Goal: Transaction & Acquisition: Download file/media

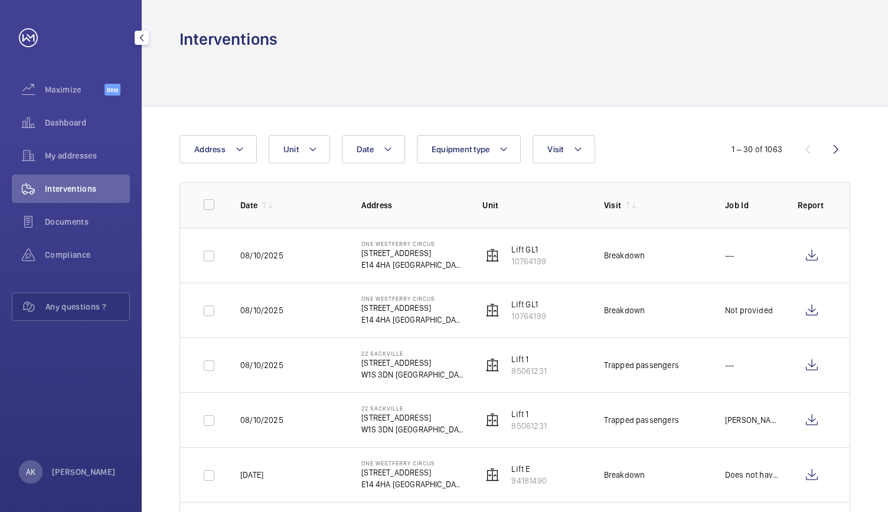
click at [64, 184] on span "Interventions" at bounding box center [87, 189] width 85 height 12
click at [247, 148] on button "Address" at bounding box center [217, 149] width 77 height 28
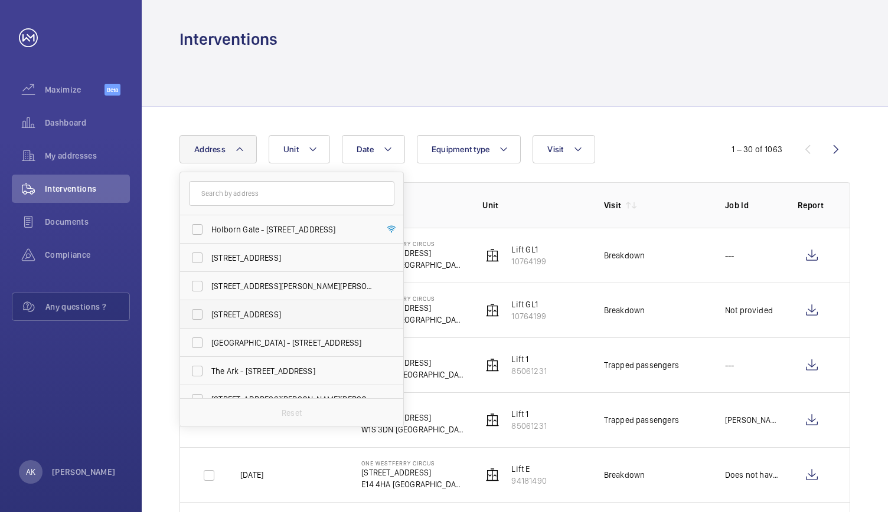
scroll to position [242, 0]
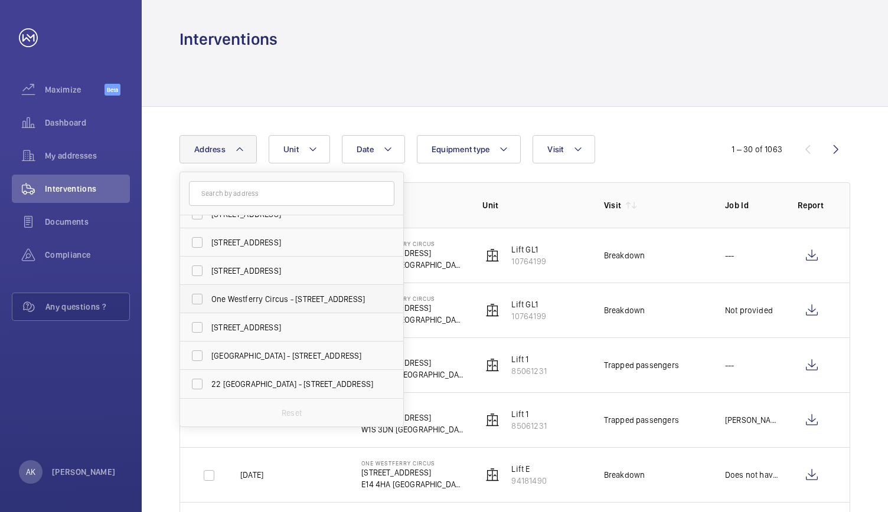
click at [251, 300] on span "One Westferry Circus - [STREET_ADDRESS]" at bounding box center [292, 299] width 162 height 12
click at [209, 300] on input "One Westferry Circus - [STREET_ADDRESS]" at bounding box center [197, 299] width 24 height 24
checkbox input "true"
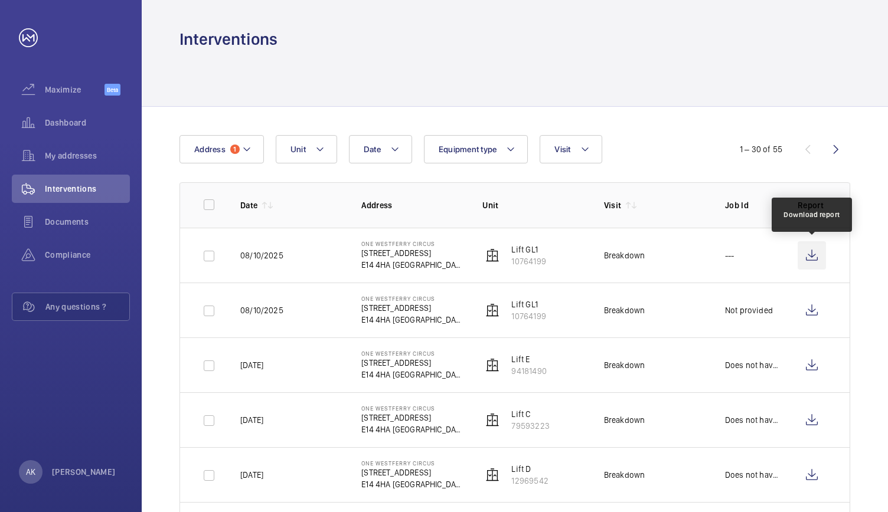
click at [808, 253] on wm-front-icon-button at bounding box center [811, 255] width 28 height 28
click at [807, 259] on wm-front-icon-button at bounding box center [811, 255] width 28 height 28
